Goal: Information Seeking & Learning: Find specific fact

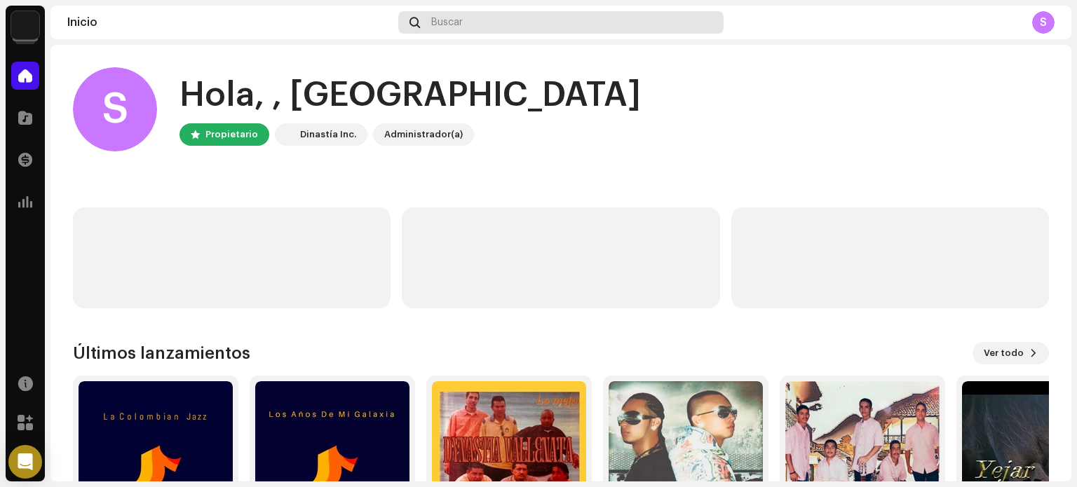
click at [463, 20] on div "Buscar" at bounding box center [560, 22] width 325 height 22
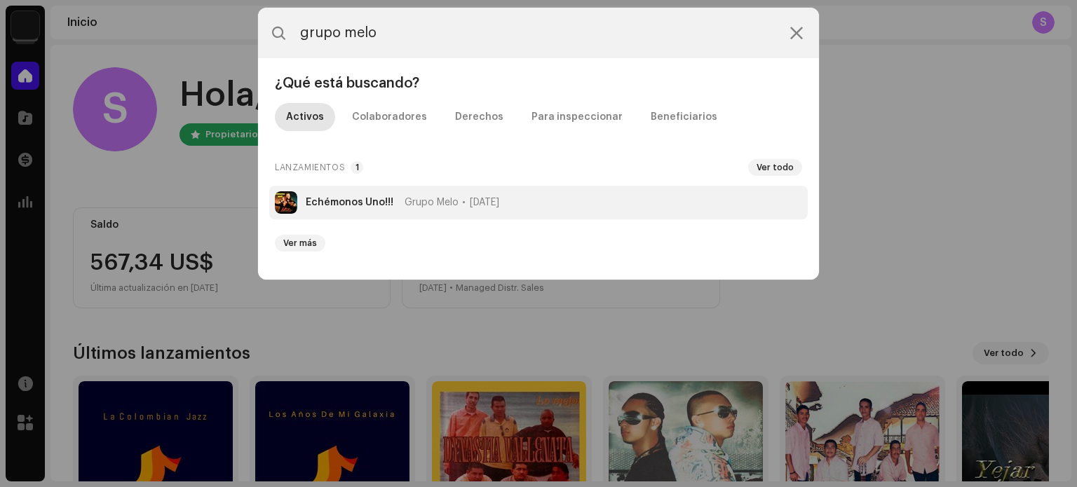
type input "grupo melo"
click at [321, 203] on strong "Echémonos Uno!!!" at bounding box center [350, 202] width 88 height 11
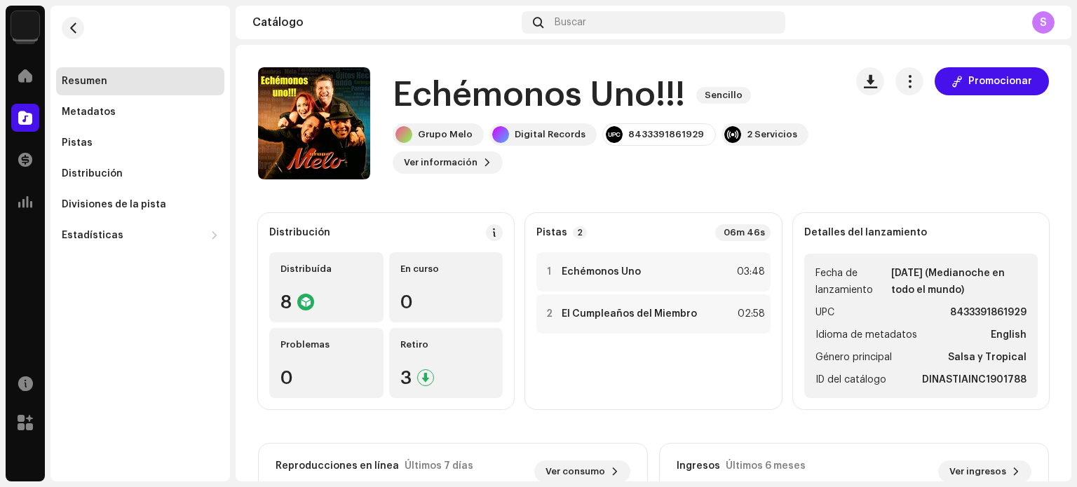
click at [1046, 20] on div "S" at bounding box center [1043, 22] width 22 height 22
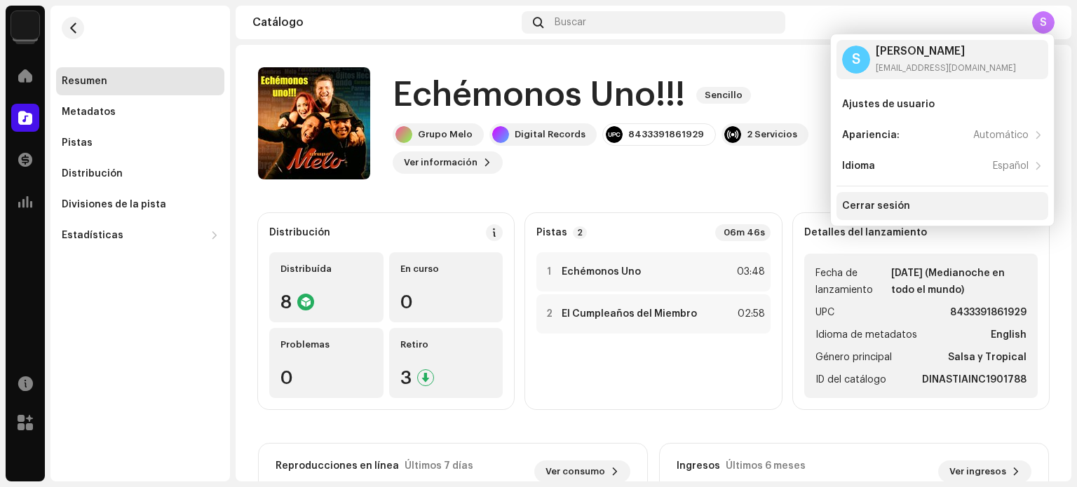
click at [892, 209] on div "Cerrar sesión" at bounding box center [876, 205] width 68 height 11
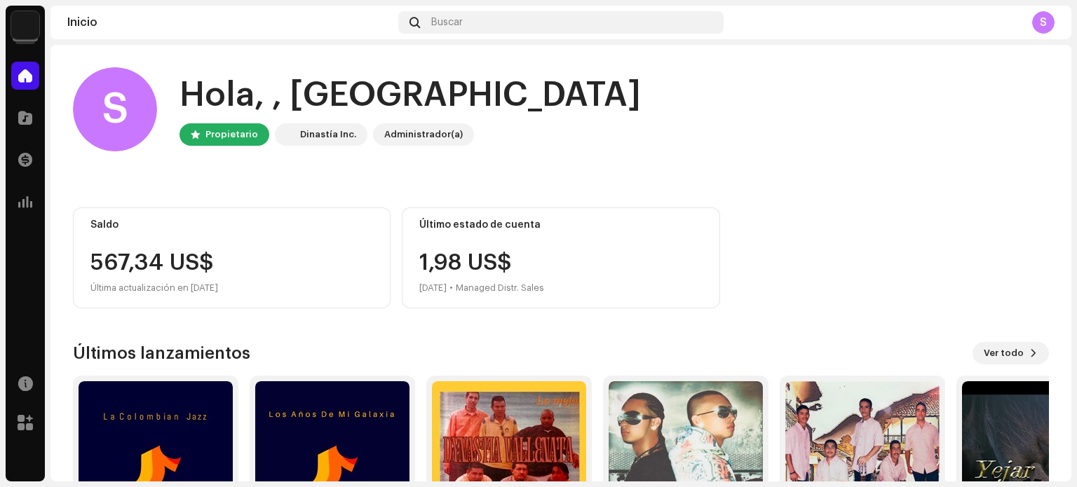
click at [1041, 20] on div "S" at bounding box center [1043, 22] width 22 height 22
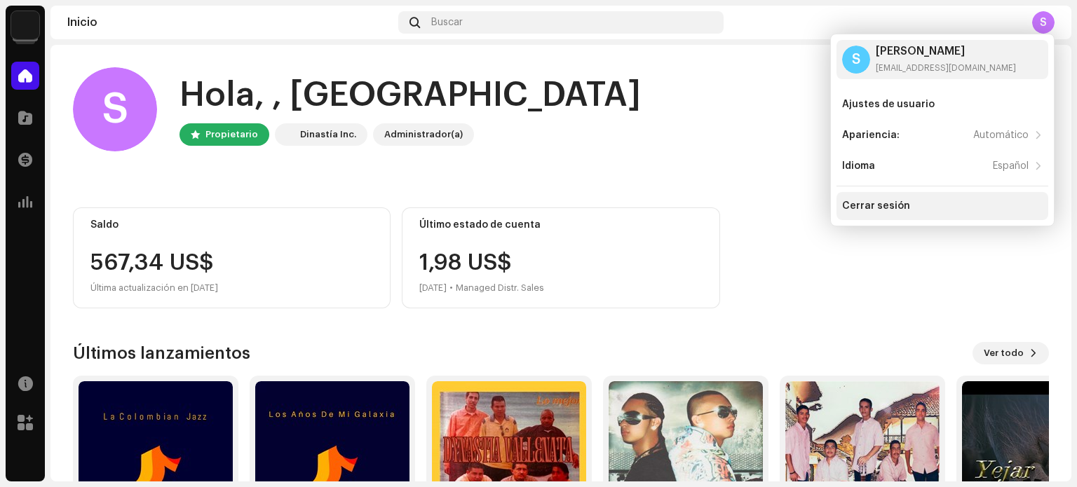
click at [888, 213] on div "Cerrar sesión" at bounding box center [942, 206] width 212 height 28
